Goal: Information Seeking & Learning: Learn about a topic

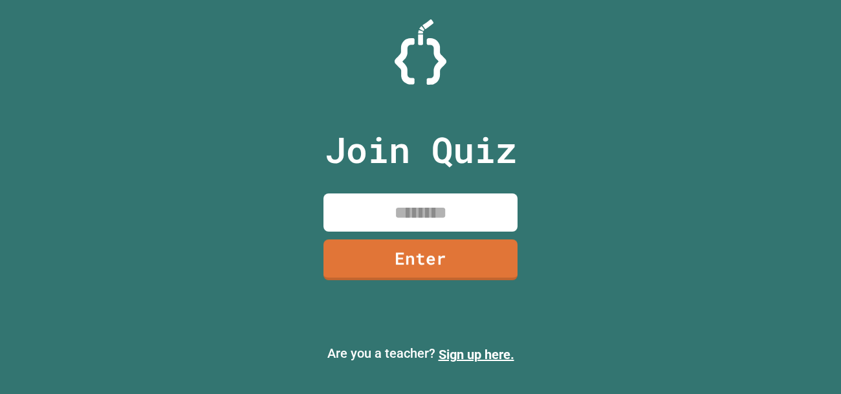
click at [669, 182] on div "Join Quiz Enter Are you a teacher? Sign up here." at bounding box center [420, 197] width 841 height 394
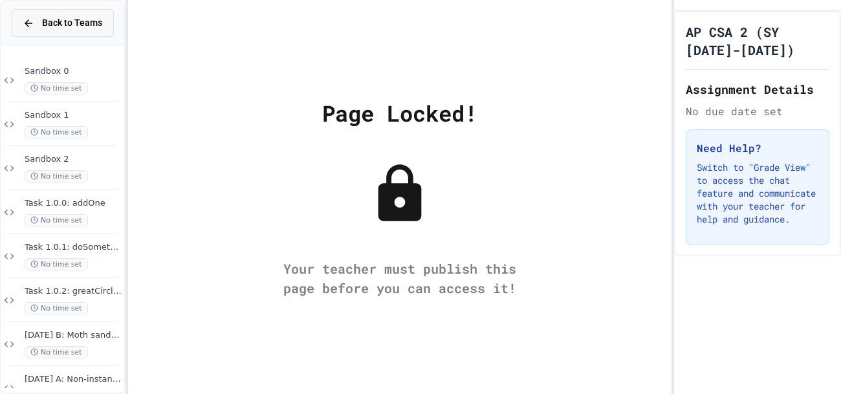
click at [77, 34] on button "Back to Teams" at bounding box center [63, 23] width 102 height 28
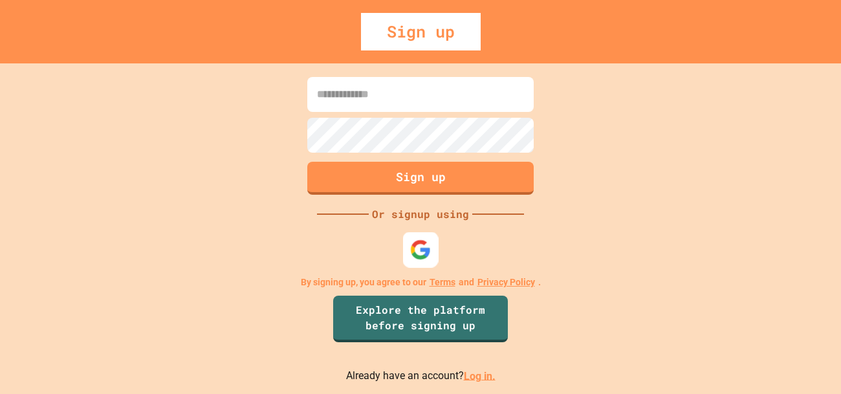
click at [426, 257] on img at bounding box center [420, 249] width 21 height 21
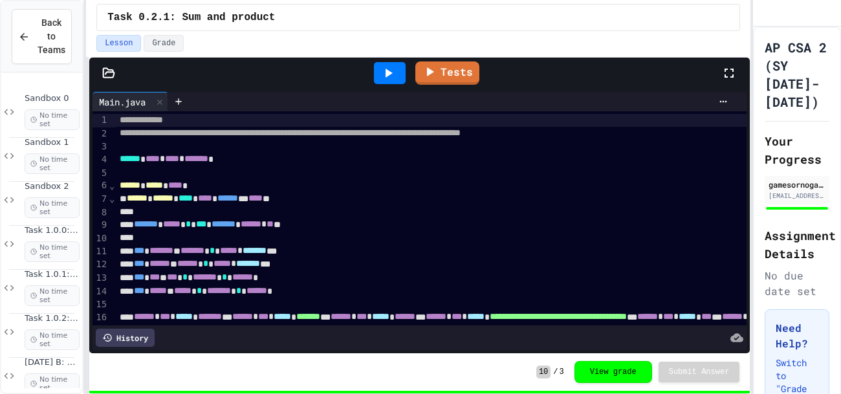
click at [396, 292] on div "*** ***** * ***** * ******* * ****** *" at bounding box center [827, 292] width 1423 height 14
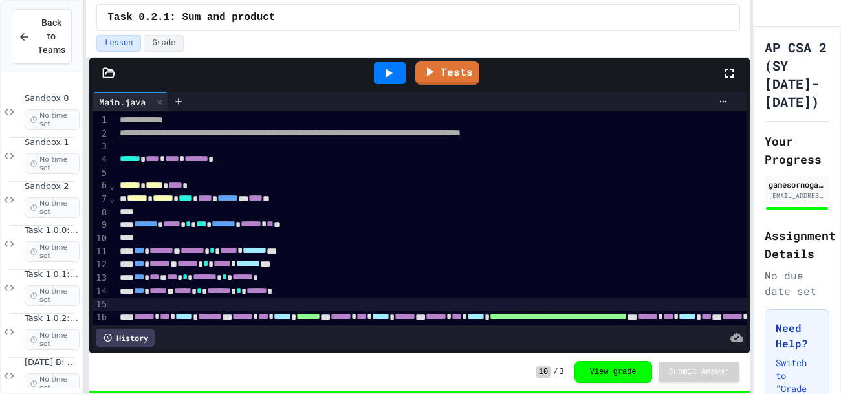
click at [391, 305] on div at bounding box center [827, 304] width 1423 height 13
click at [193, 73] on div "Tests" at bounding box center [424, 73] width 593 height 35
click at [23, 140] on div "Sandbox 1 No time set" at bounding box center [41, 155] width 81 height 52
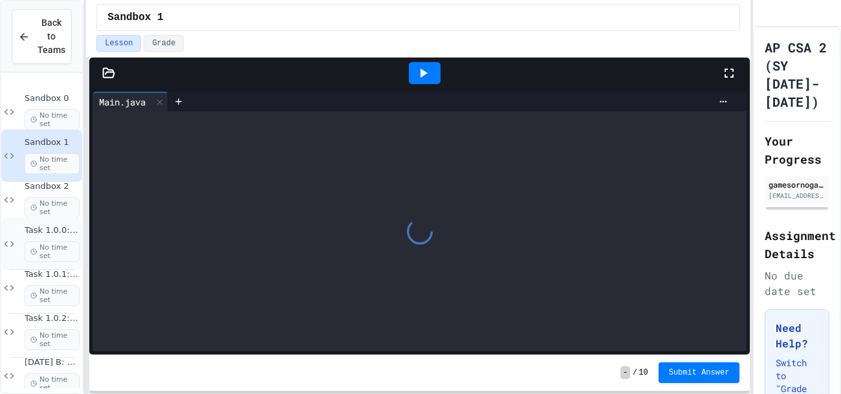
click at [37, 230] on span "Task 1.0.0: addOne" at bounding box center [52, 230] width 55 height 11
